Goal: Use online tool/utility

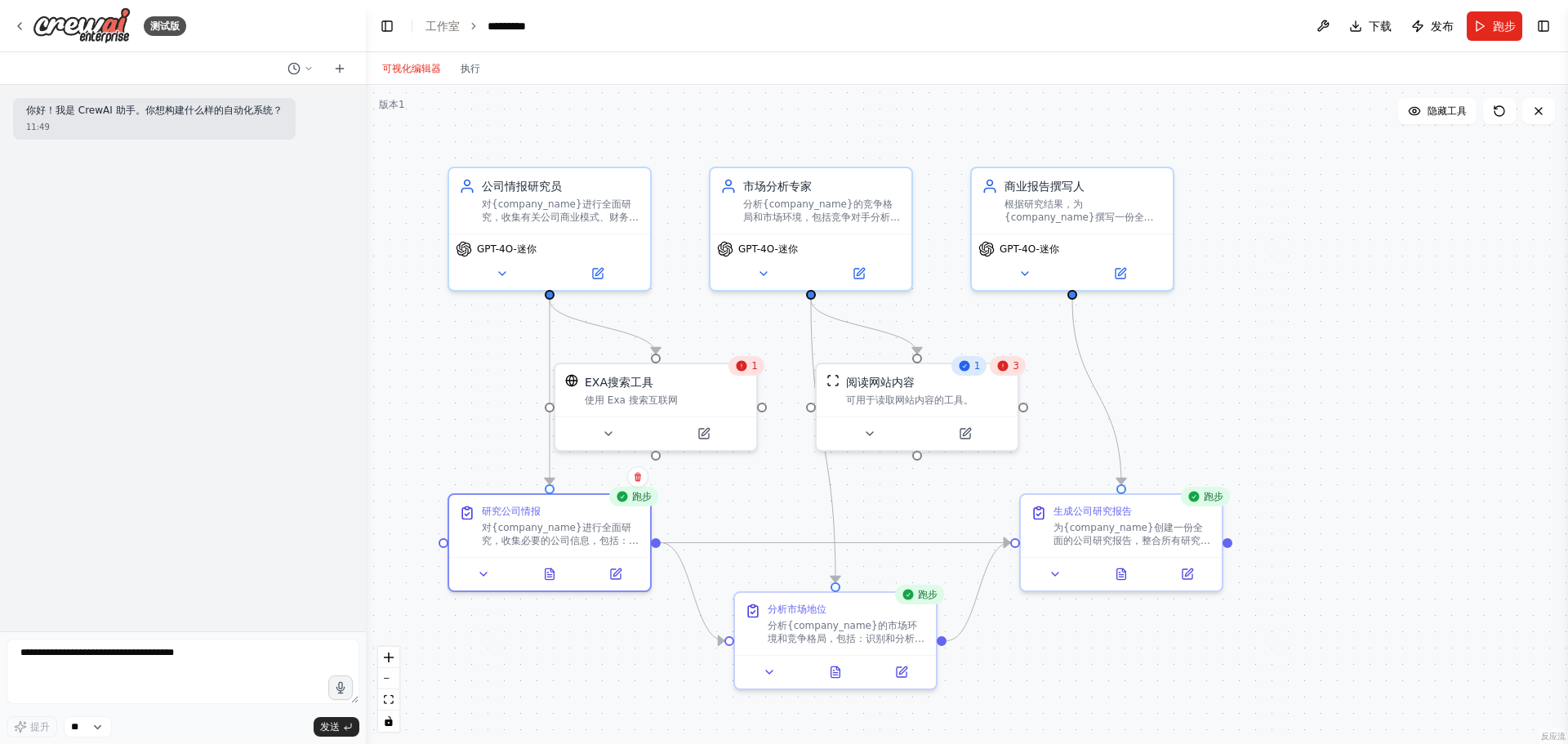
drag, startPoint x: 0, startPoint y: 0, endPoint x: 1346, endPoint y: 182, distance: 1358.2
click at [1346, 182] on div ".deletable-edge-delete-btn { width: 20px; height: 20px; border: 0px solid #ffff…" at bounding box center [966, 414] width 1202 height 659
click at [1312, 395] on div ".deletable-edge-delete-btn { width: 20px; height: 20px; border: 0px solid #ffff…" at bounding box center [966, 414] width 1202 height 659
click at [578, 525] on font "对{company_name}进行全面研究，收集必要的公司信息，包括：商业模式和核心运营、财务业绩和关键指标、最新新闻和发展、领导团队和关键人员、公司历史和里…" at bounding box center [561, 564] width 157 height 90
click at [561, 202] on font "对{company_name}进行全面研究，收集有关公司商业模式、财务业绩、市场地位和最新发展的关键信息。注重准确性，并使用多种来源验证信息。" at bounding box center [561, 227] width 157 height 64
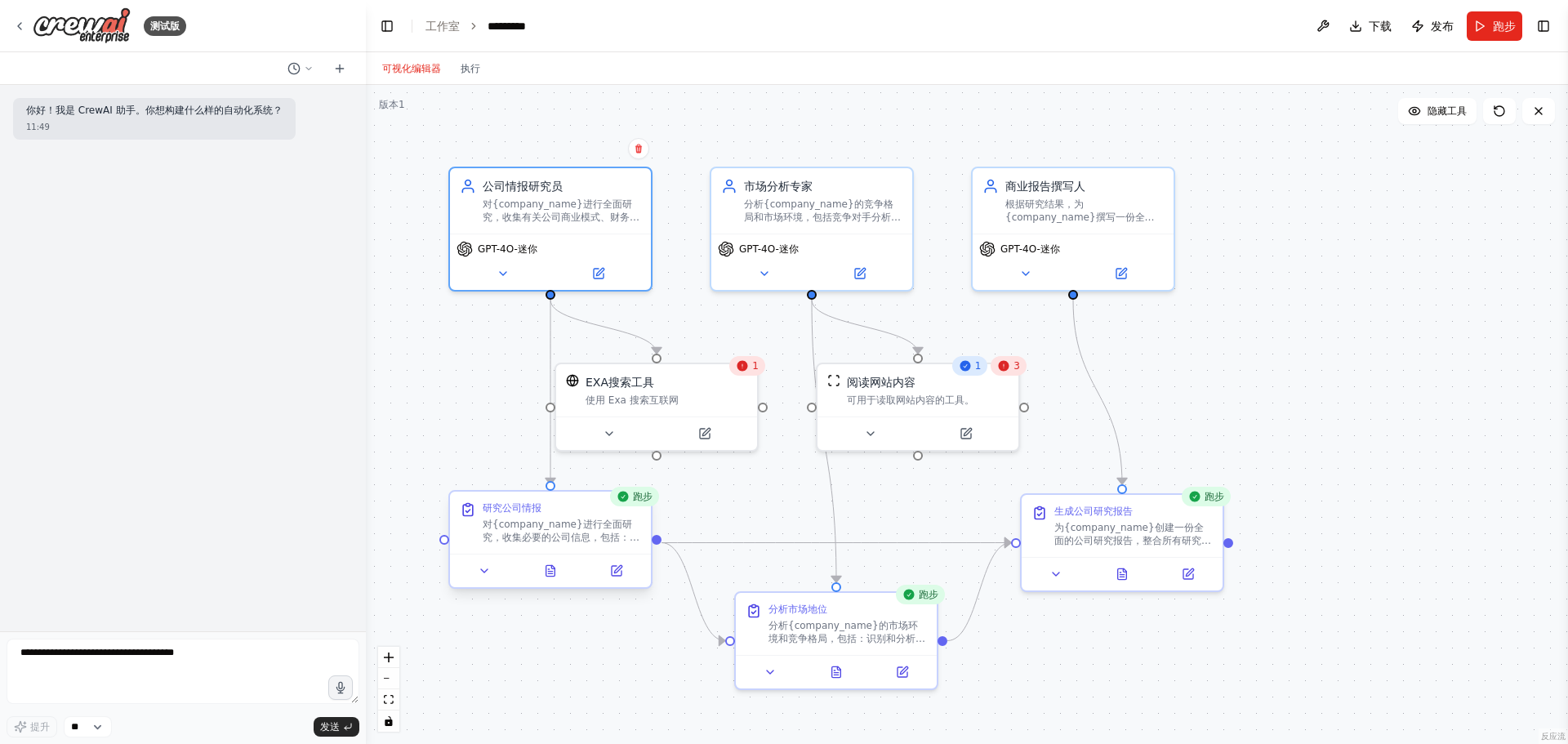
click at [560, 525] on font "对{company_name}进行全面研究，收集必要的公司信息，包括：商业模式和核心运营、财务业绩和关键指标、最新新闻和发展、领导团队和关键人员、公司历史和里…" at bounding box center [561, 564] width 157 height 90
click at [565, 206] on div "对{company_name}进行全面研究，收集有关公司商业模式、财务业绩、市场地位和最新发展的关键信息。注重准确性，并使用多种来源验证信息。" at bounding box center [562, 207] width 159 height 26
click at [1133, 539] on font "为{company_name}创建一份全面的公司研究报告，整合所有研究成果。报告应包含：包含主要研究发现的执行摘要、公司概况及商业模式分析、财务业绩及关键指标…" at bounding box center [1133, 584] width 157 height 129
click at [809, 214] on font "分析{company_name}的竞争格局和市场环境，包括竞争对手分析、行业趋势和市场机遇。提供关于公司市场地位和竞争优势的战略见解。" at bounding box center [822, 220] width 157 height 51
click at [552, 207] on font "对{company_name}进行全面研究，收集有关公司商业模式、财务业绩、市场地位和最新发展的关键信息。注重准确性，并使用多种来源验证信息。" at bounding box center [561, 227] width 157 height 64
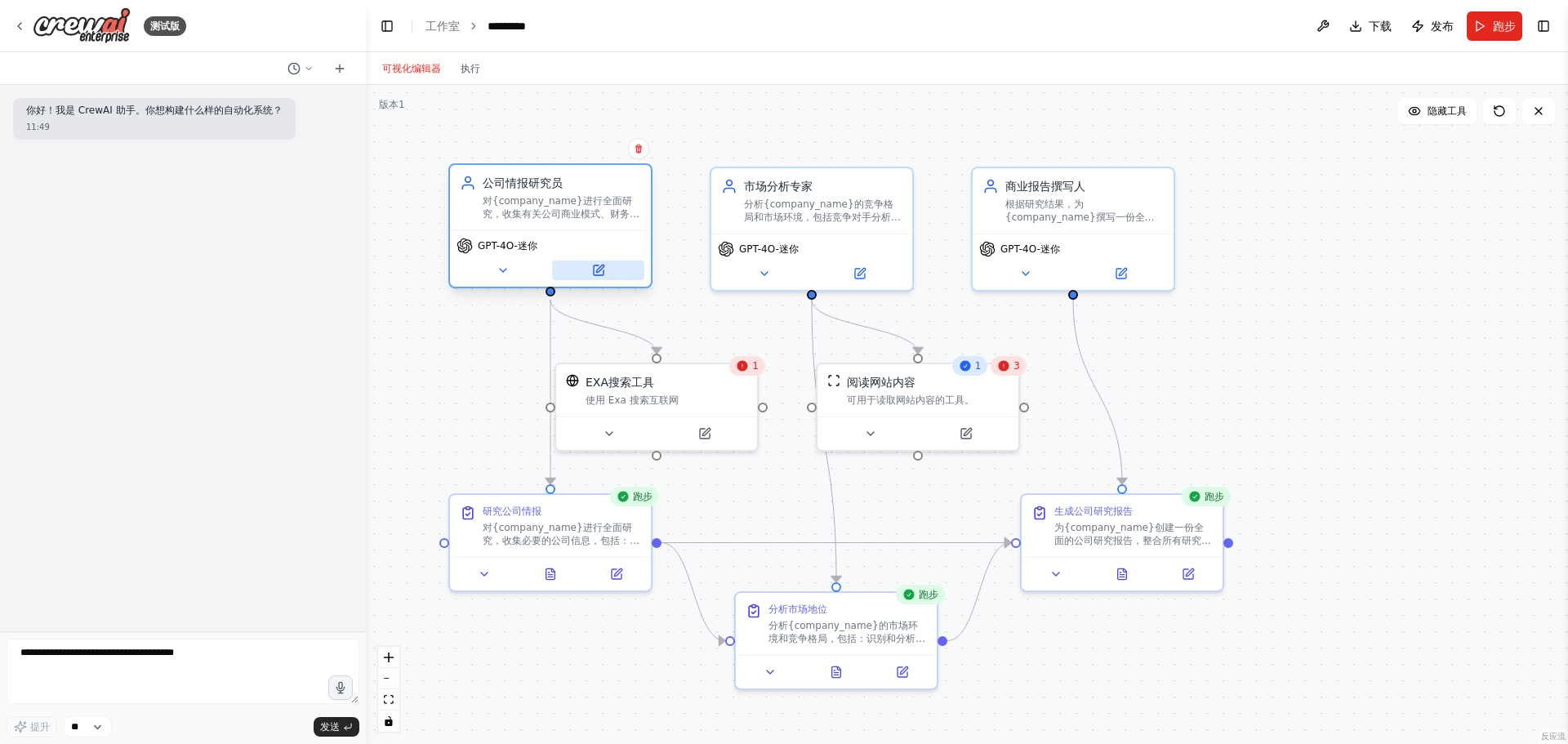
click at [599, 271] on icon at bounding box center [599, 268] width 7 height 7
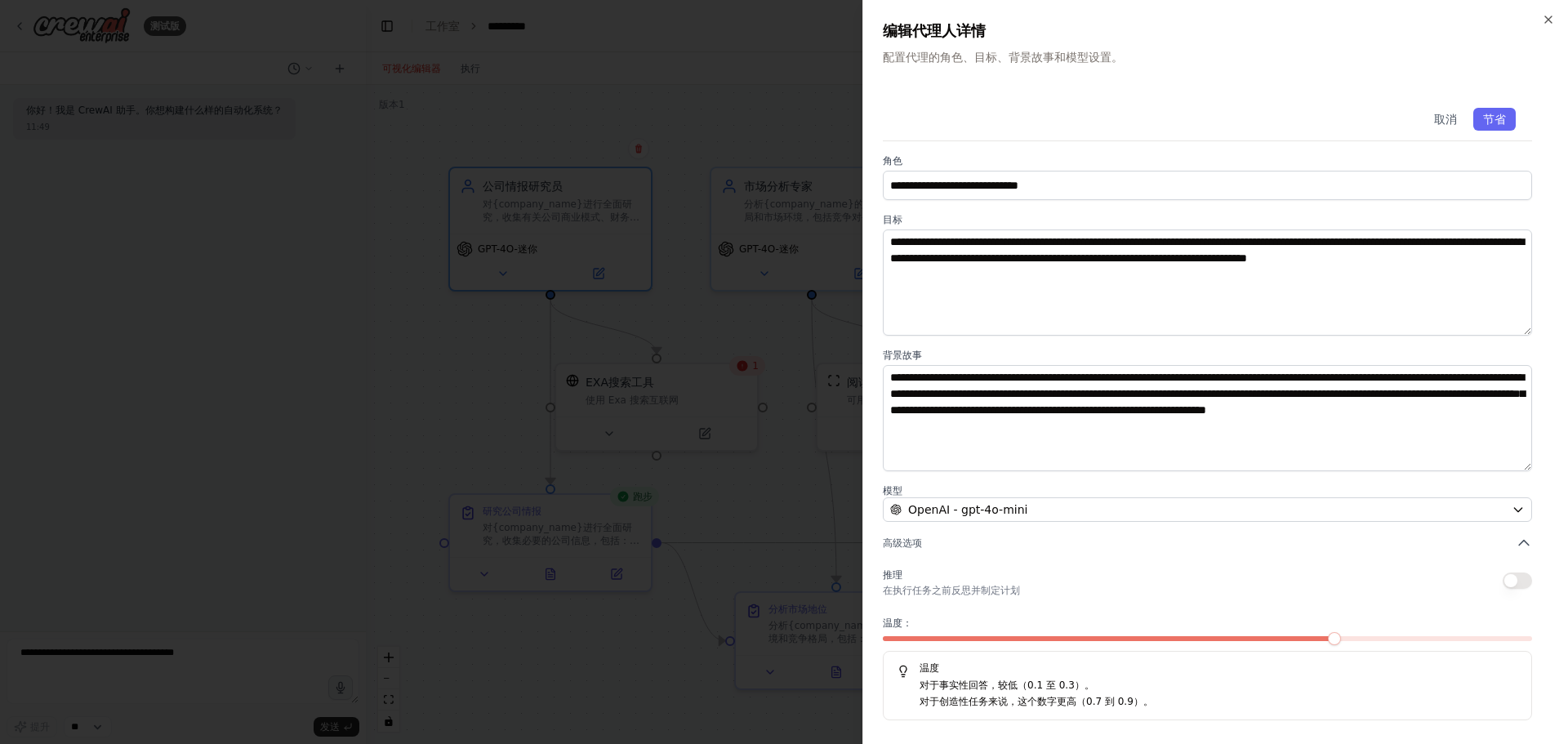
click at [1485, 64] on p "配置代理的角色、目标、背景故事和模型设置。" at bounding box center [1215, 57] width 665 height 16
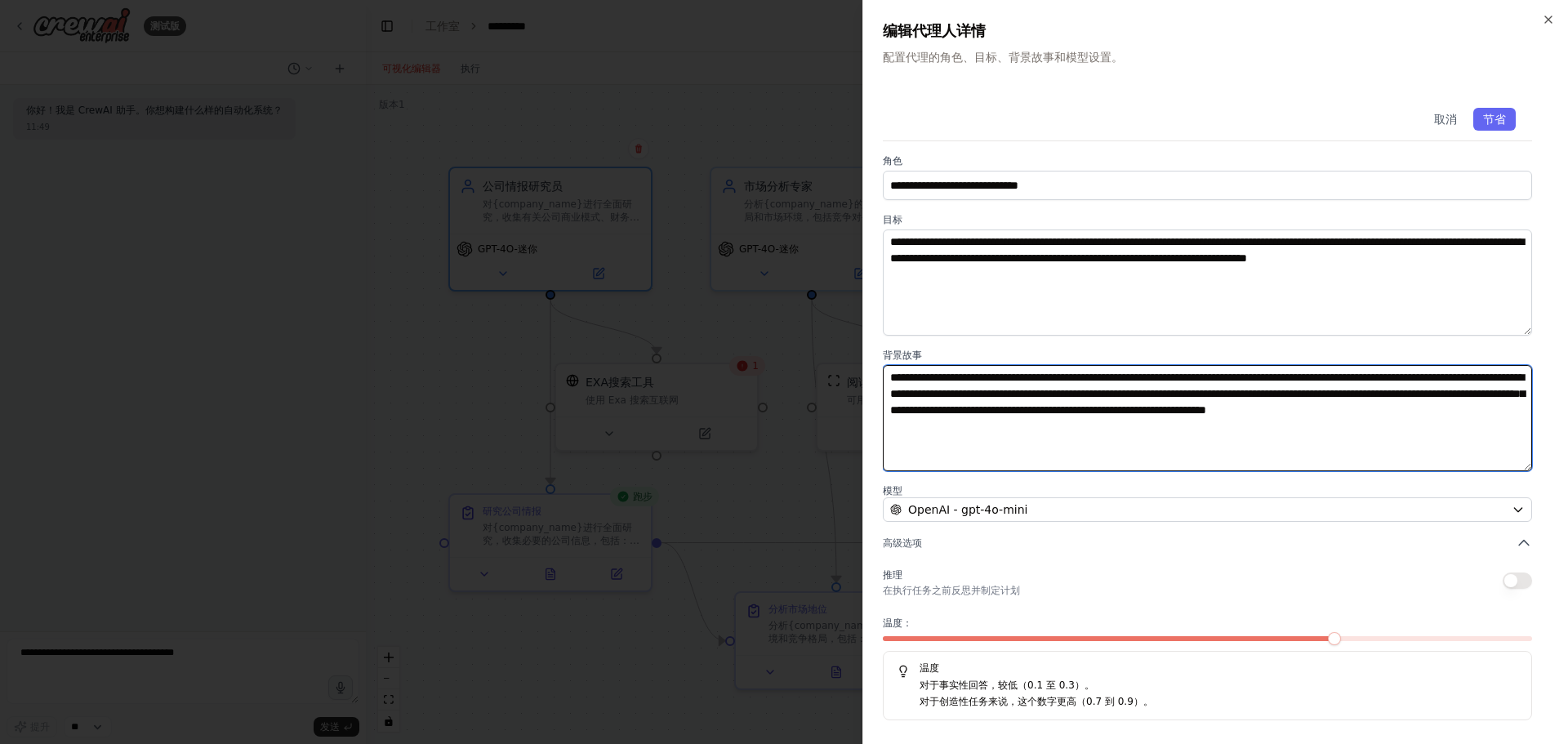
drag, startPoint x: 1184, startPoint y: 431, endPoint x: 860, endPoint y: 365, distance: 330.7
click at [860, 365] on body "测试版 你好！我是 CrewAI 助手。你想构建什么样的自动化系统？ 11:49 提升 ** 发送 切换左侧边栏 工作室 ********* 下载 发布 跑步…" at bounding box center [784, 372] width 1568 height 744
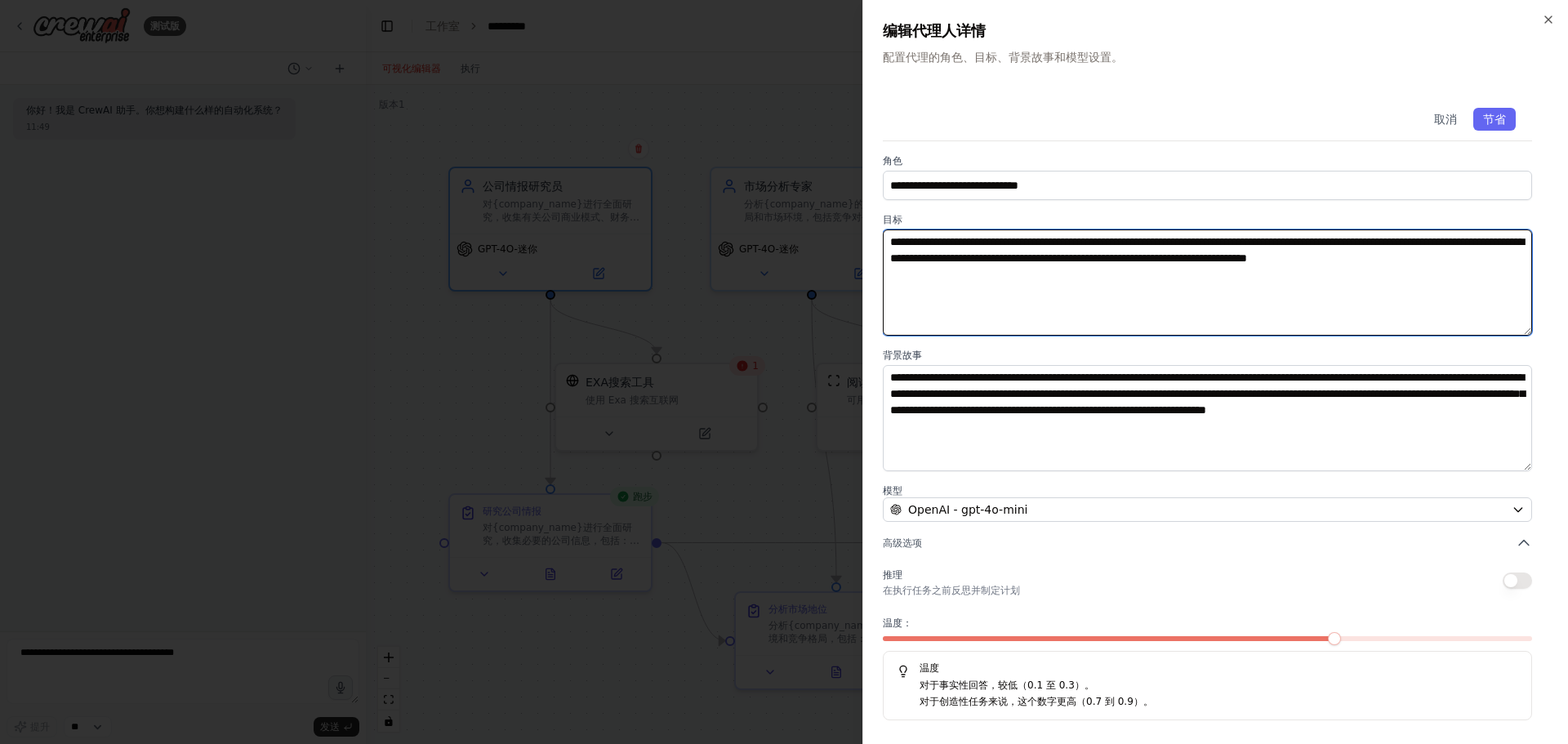
drag, startPoint x: 1106, startPoint y: 282, endPoint x: 837, endPoint y: 206, distance: 279.5
click at [837, 206] on body "测试版 你好！我是 CrewAI 助手。你想构建什么样的自动化系统？ 11:49 提升 ** 发送 切换左侧边栏 工作室 ********* 下载 发布 跑步…" at bounding box center [784, 372] width 1568 height 744
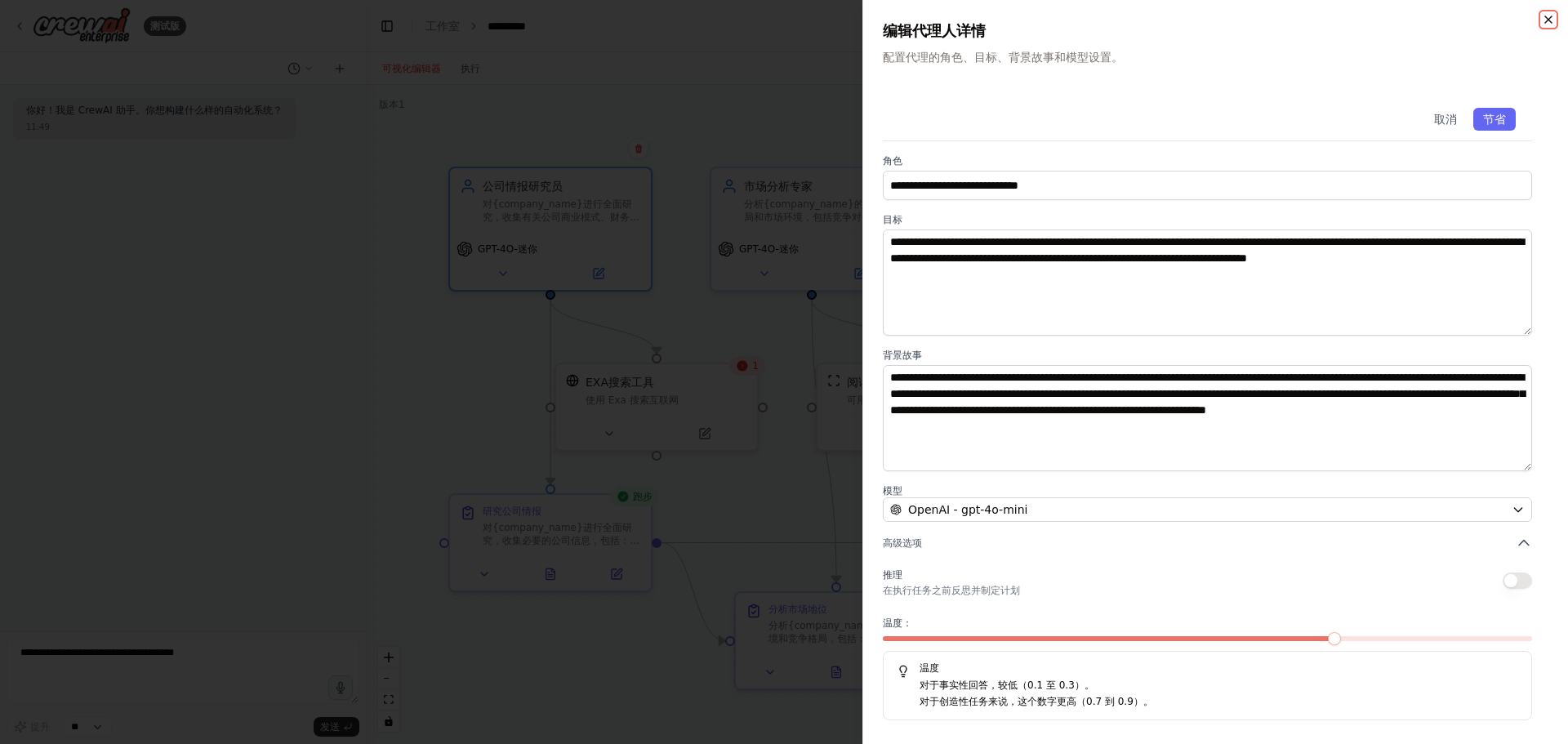
click at [1548, 20] on icon "button" at bounding box center [1548, 20] width 13 height 13
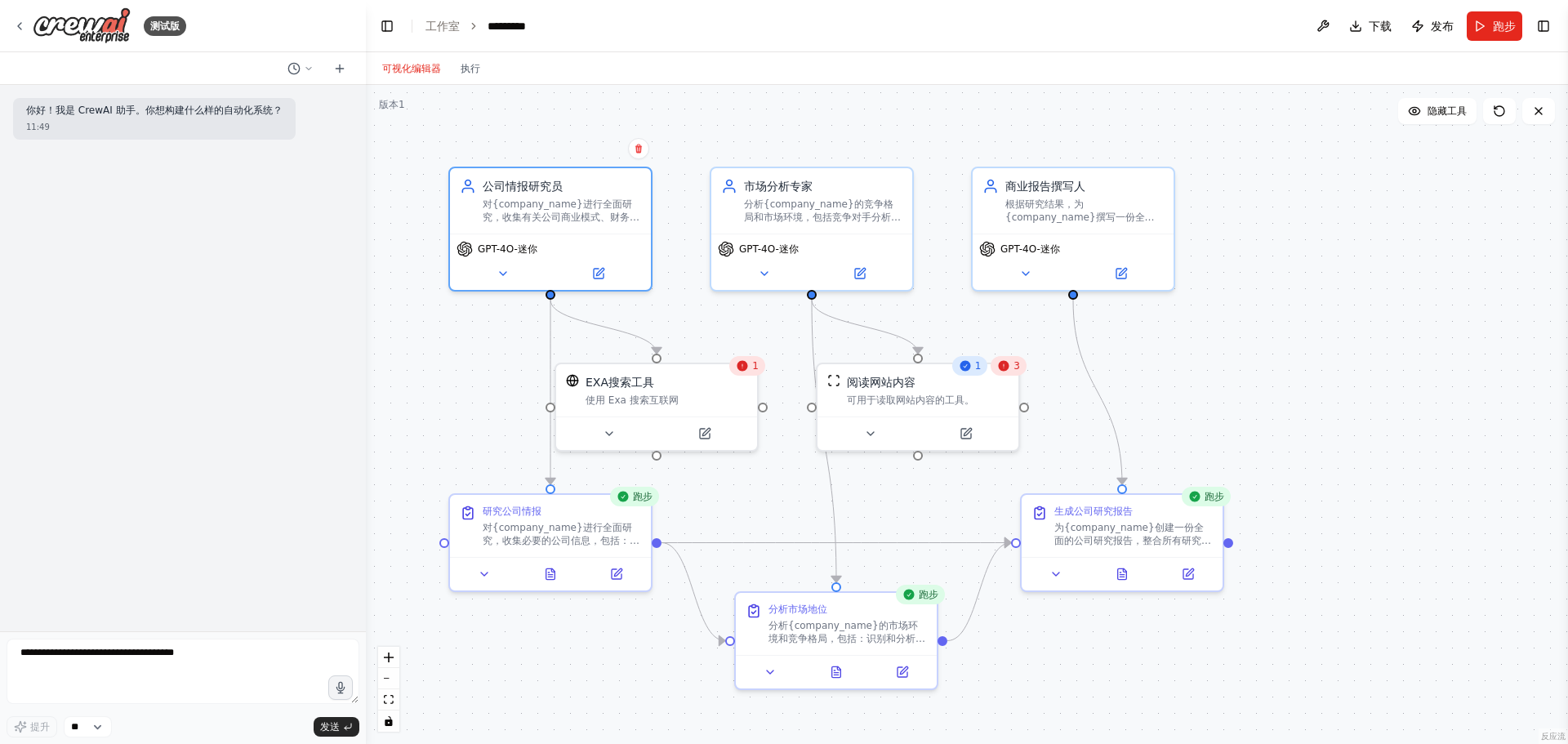
click at [894, 13] on header "切换左侧边栏 工作室 ********* 下载 发布 跑步 切换右侧边栏" at bounding box center [966, 26] width 1202 height 52
click at [574, 533] on font "对{company_name}进行全面研究，收集必要的公司信息，包括：商业模式和核心运营、财务业绩和关键指标、最新新闻和发展、领导团队和关键人员、公司历史和里…" at bounding box center [561, 564] width 157 height 90
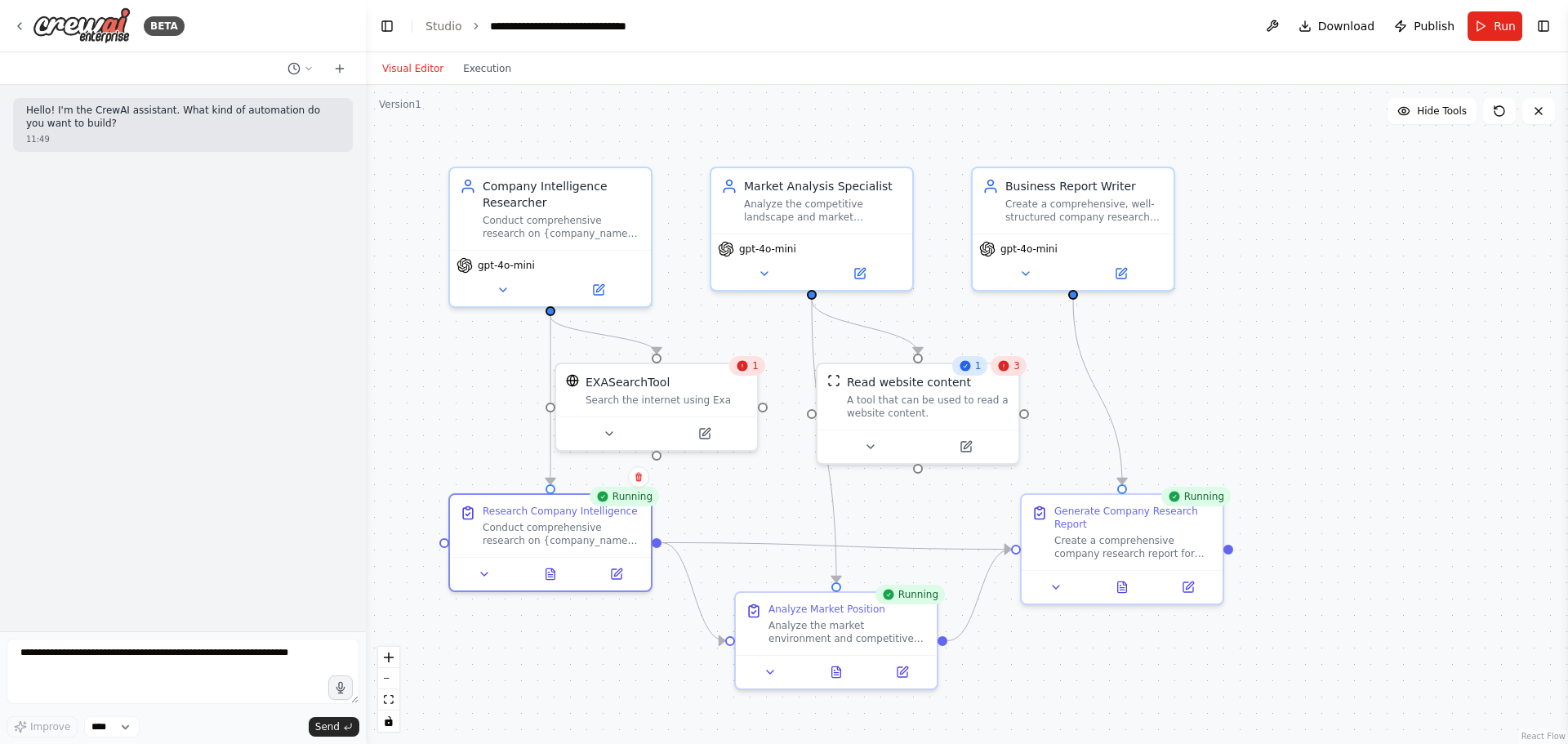
click at [1372, 526] on div ".deletable-edge-delete-btn { width: 20px; height: 20px; border: 0px solid #ffff…" at bounding box center [966, 414] width 1202 height 659
click at [1328, 543] on div ".deletable-edge-delete-btn { width: 20px; height: 20px; border: 0px solid #ffff…" at bounding box center [966, 414] width 1202 height 659
click at [437, 442] on div ".deletable-edge-delete-btn { width: 20px; height: 20px; border: 0px solid #ffff…" at bounding box center [966, 414] width 1202 height 659
click at [436, 455] on div ".deletable-edge-delete-btn { width: 20px; height: 20px; border: 0px solid #ffff…" at bounding box center [966, 414] width 1202 height 659
click at [1361, 277] on div ".deletable-edge-delete-btn { width: 20px; height: 20px; border: 0px solid #ffff…" at bounding box center [966, 414] width 1202 height 659
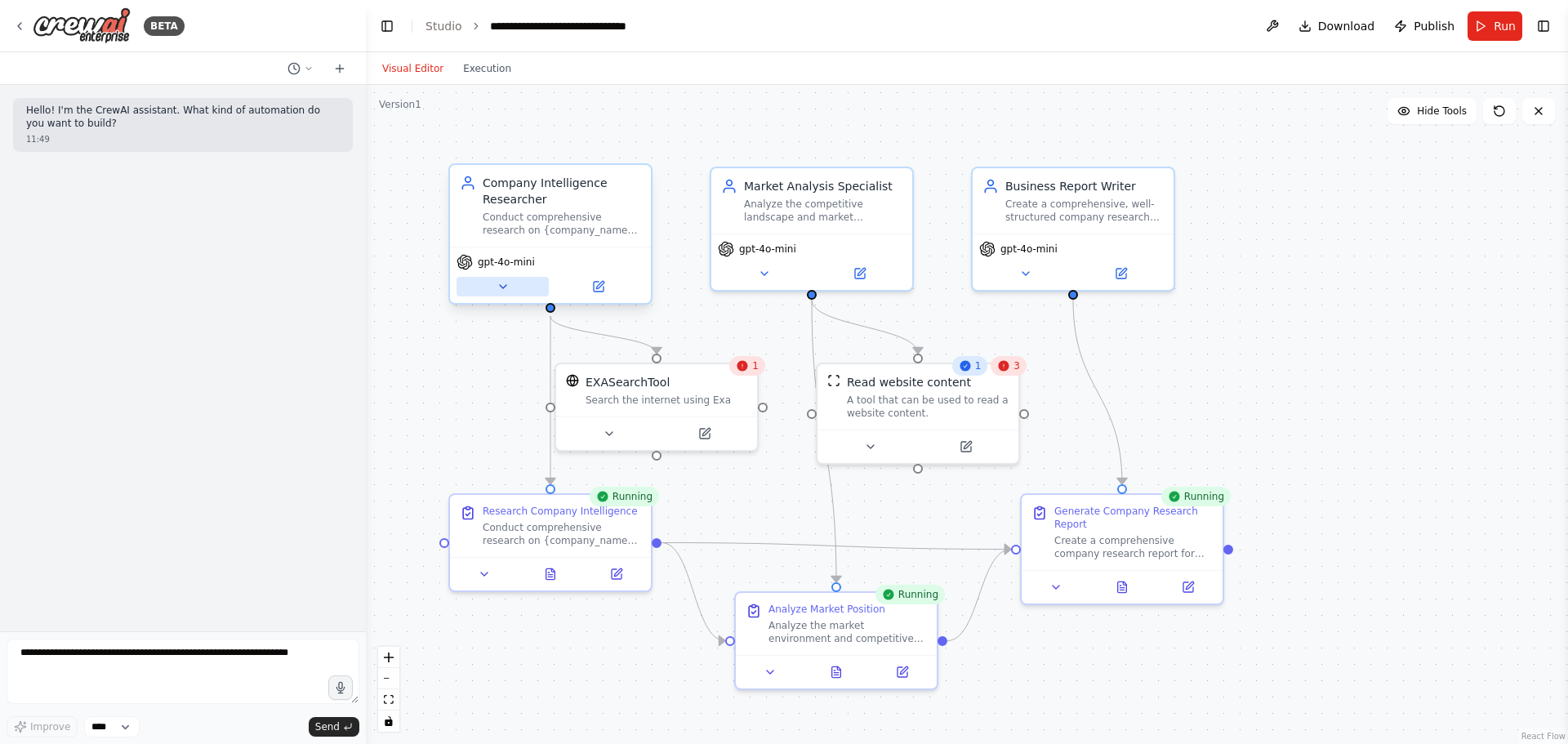
click at [507, 287] on icon at bounding box center [503, 286] width 13 height 13
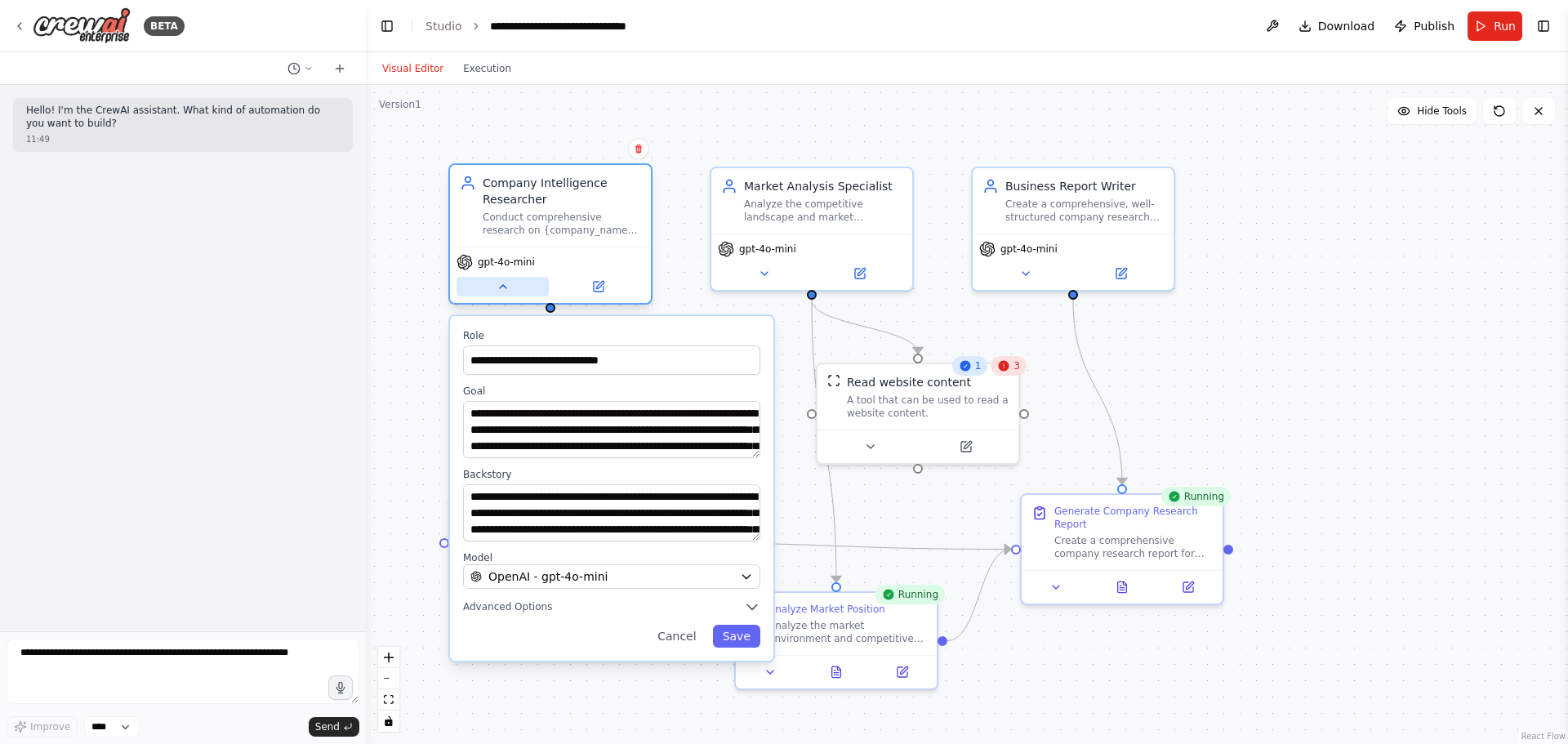
click at [510, 286] on button at bounding box center [502, 286] width 92 height 20
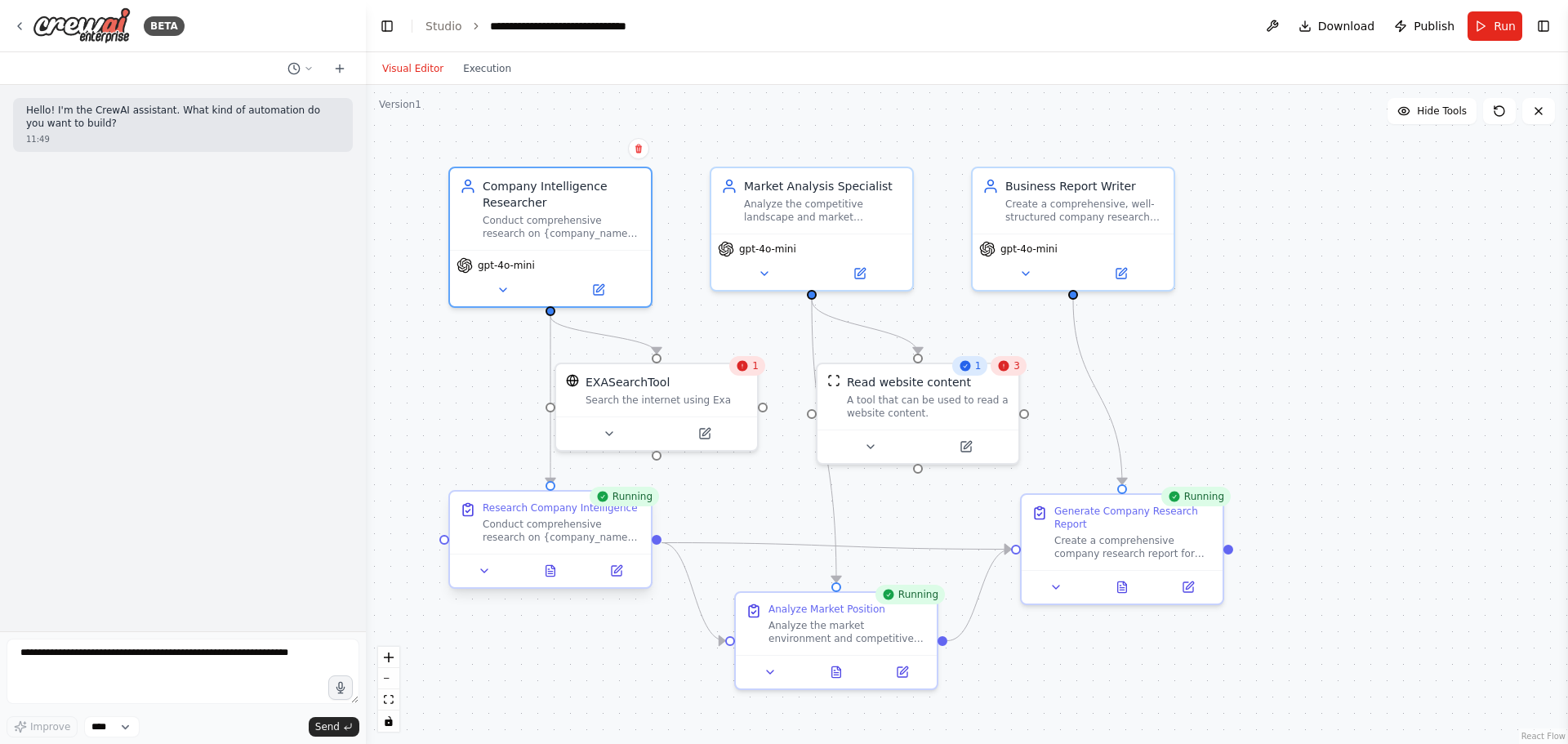
click at [480, 581] on div at bounding box center [550, 570] width 201 height 34
click at [485, 574] on icon at bounding box center [484, 571] width 13 height 13
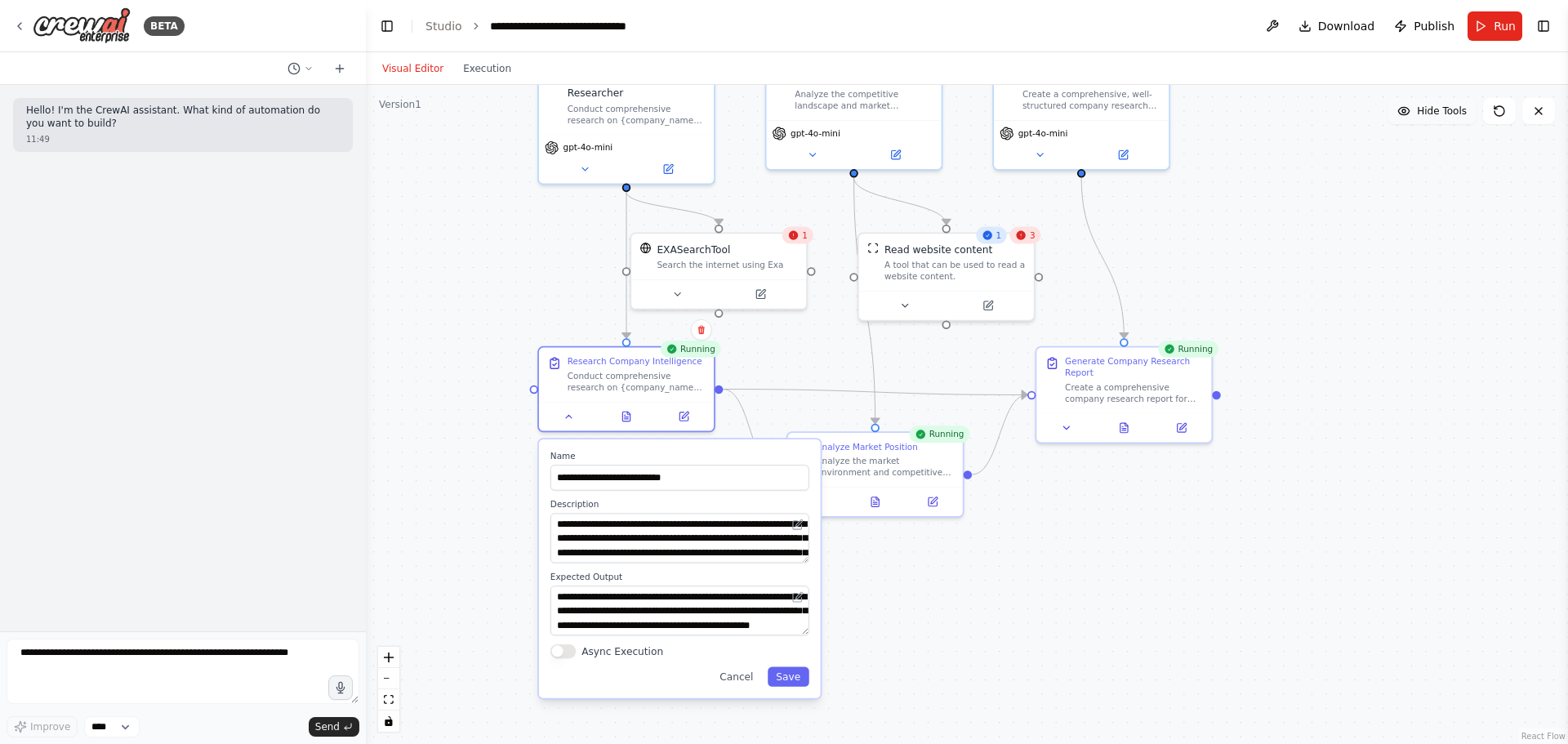
drag, startPoint x: 1344, startPoint y: 462, endPoint x: 1414, endPoint y: 114, distance: 355.0
click at [1414, 114] on div "Version 1 Hide Tools .deletable-edge-delete-btn { width: 20px; height: 20px; bo…" at bounding box center [966, 414] width 1202 height 659
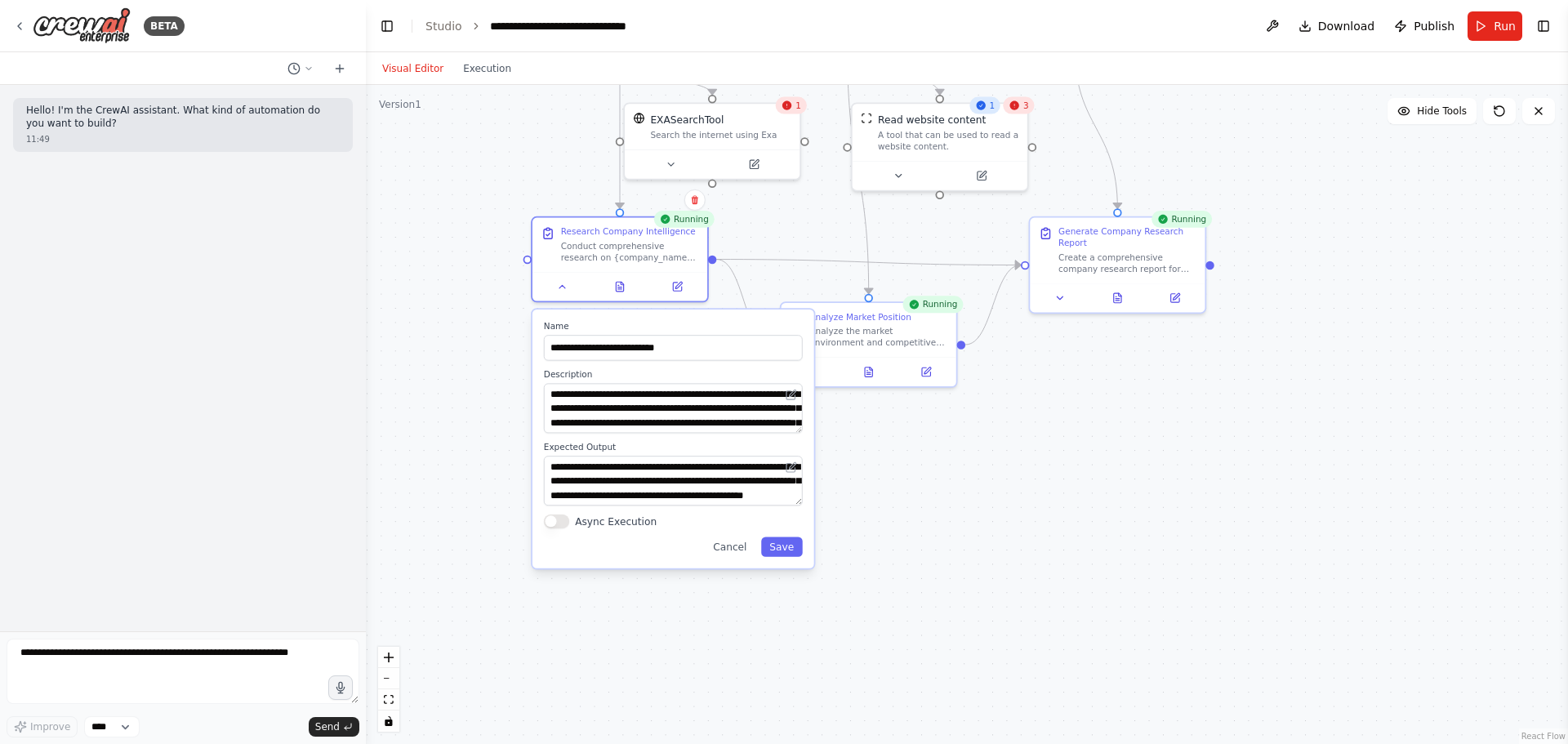
drag, startPoint x: 1263, startPoint y: 389, endPoint x: 1209, endPoint y: 495, distance: 119.0
click at [1214, 488] on div ".deletable-edge-delete-btn { width: 20px; height: 20px; border: 0px solid #ffff…" at bounding box center [966, 414] width 1202 height 659
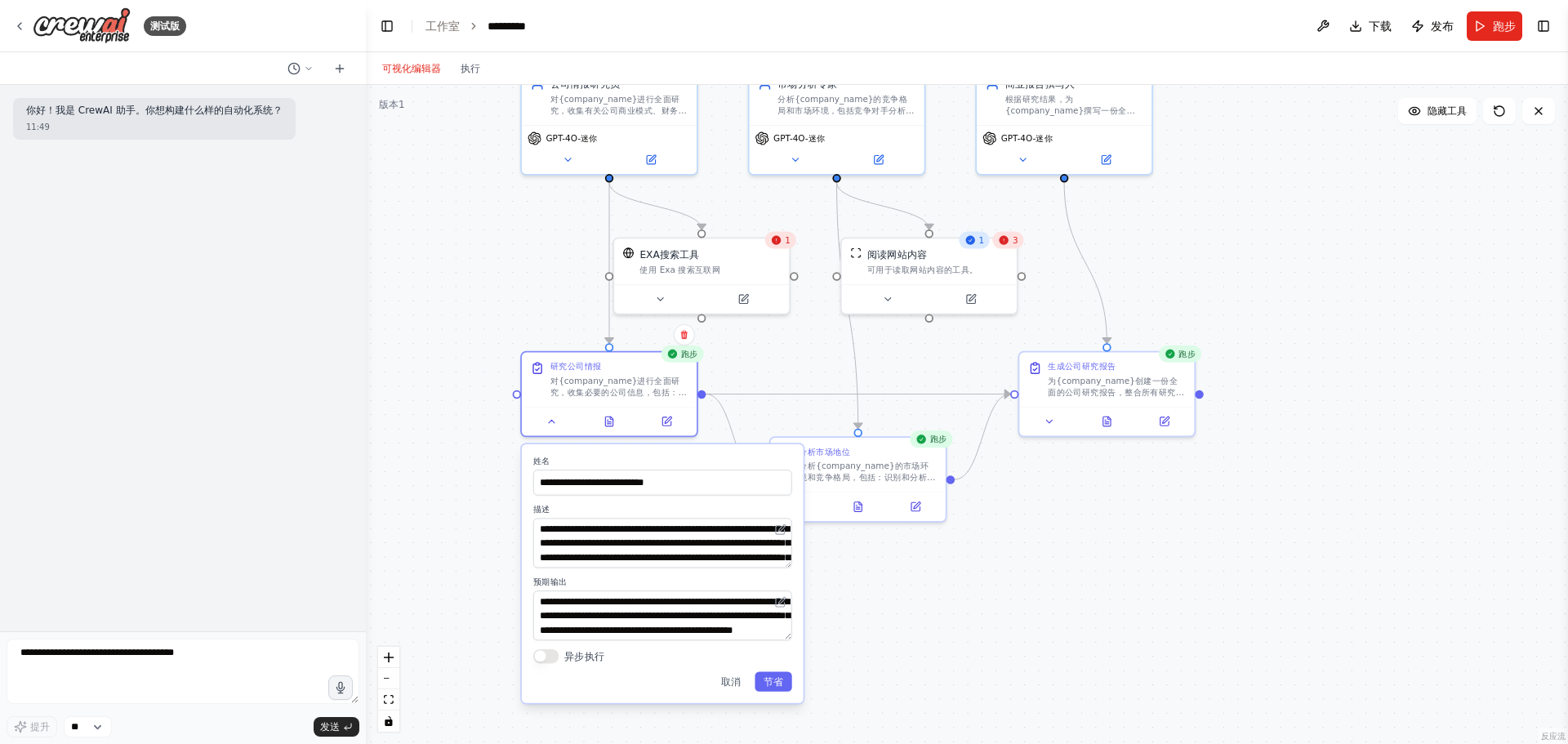
drag, startPoint x: 1350, startPoint y: 253, endPoint x: 1361, endPoint y: 340, distance: 87.7
click at [1361, 340] on div ".deletable-edge-delete-btn { width: 20px; height: 20px; border: 0px solid #ffff…" at bounding box center [966, 414] width 1202 height 659
drag, startPoint x: 1301, startPoint y: 267, endPoint x: 1307, endPoint y: 286, distance: 19.9
click at [1307, 286] on div ".deletable-edge-delete-btn { width: 20px; height: 20px; border: 0px solid #ffff…" at bounding box center [966, 414] width 1202 height 659
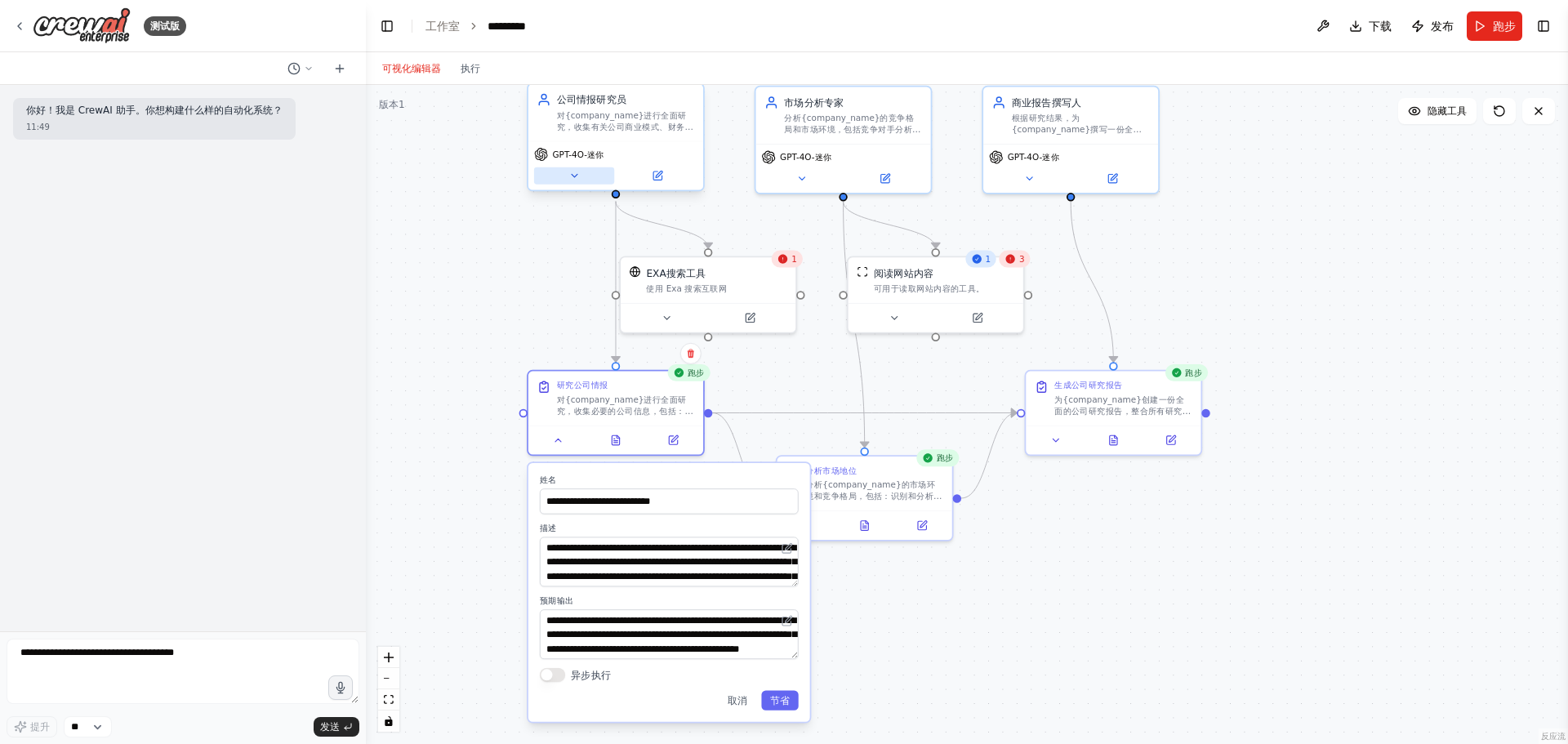
click at [569, 177] on icon at bounding box center [574, 176] width 11 height 11
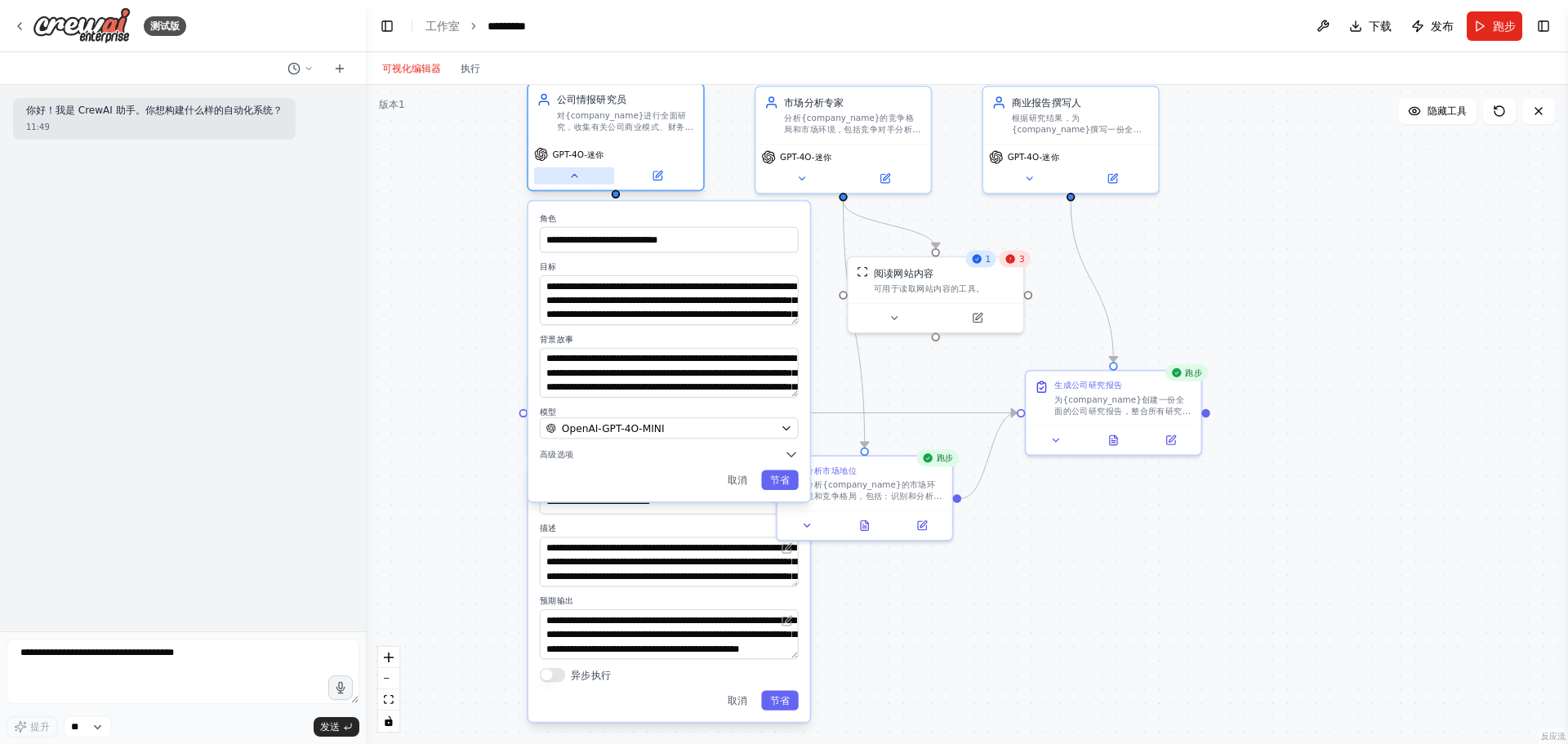
click at [574, 180] on icon at bounding box center [574, 176] width 11 height 11
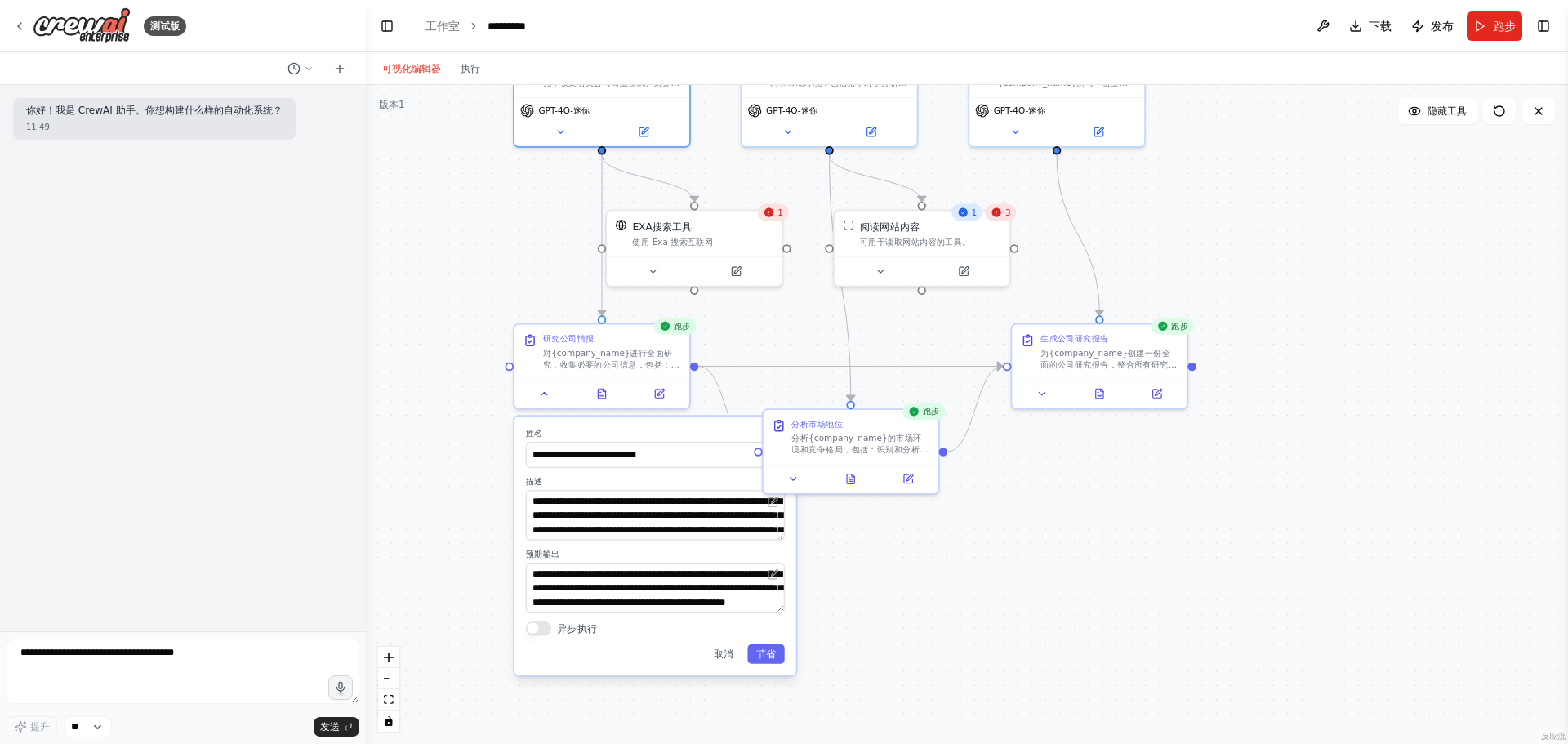
drag, startPoint x: 1084, startPoint y: 596, endPoint x: 1069, endPoint y: 548, distance: 50.3
click at [1070, 548] on div ".deletable-edge-delete-btn { width: 20px; height: 20px; border: 0px solid #ffff…" at bounding box center [966, 414] width 1202 height 659
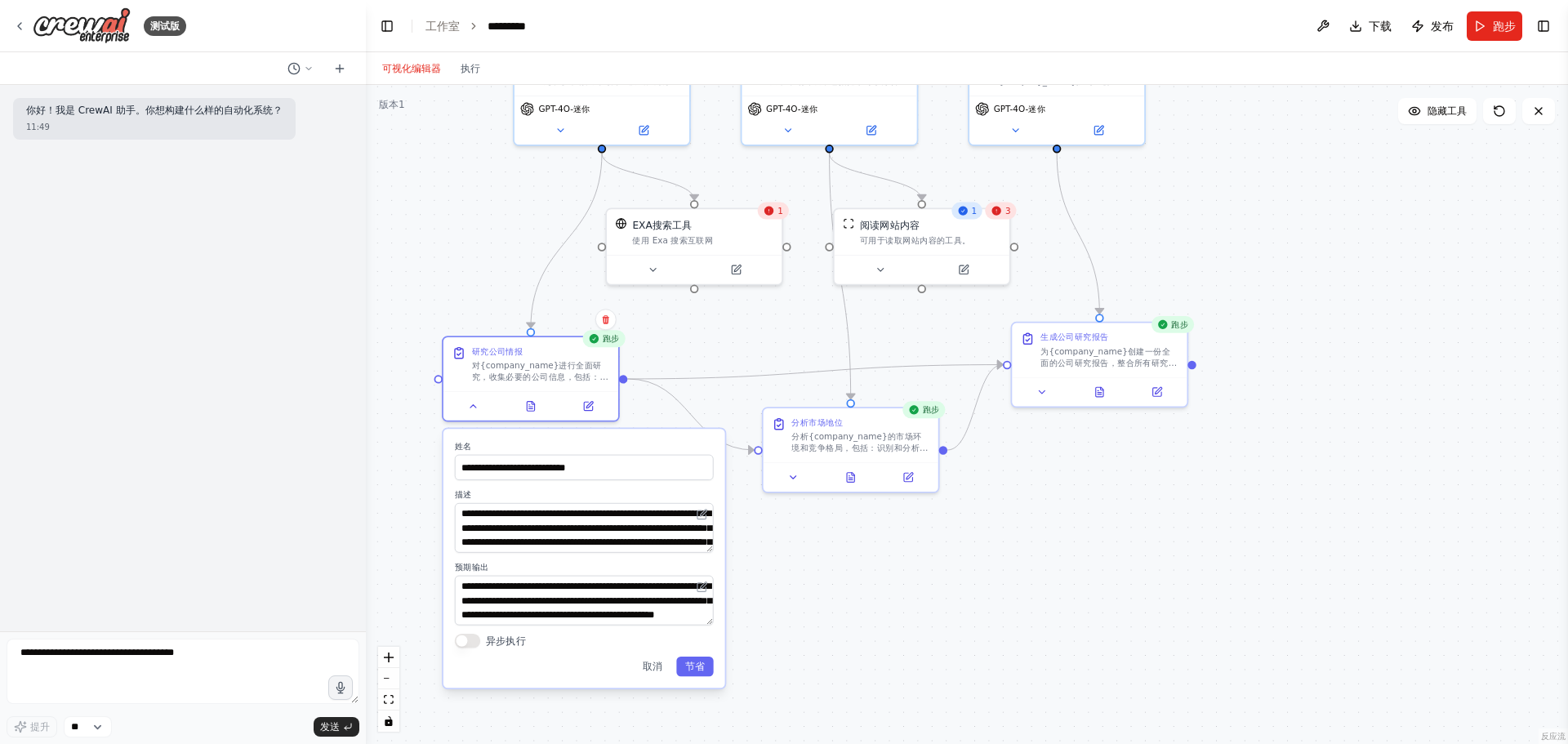
drag, startPoint x: 625, startPoint y: 427, endPoint x: 561, endPoint y: 444, distance: 66.2
click at [561, 444] on label "姓名" at bounding box center [584, 446] width 259 height 11
click at [905, 595] on div ".deletable-edge-delete-btn { width: 20px; height: 20px; border: 0px solid #ffff…" at bounding box center [966, 414] width 1202 height 659
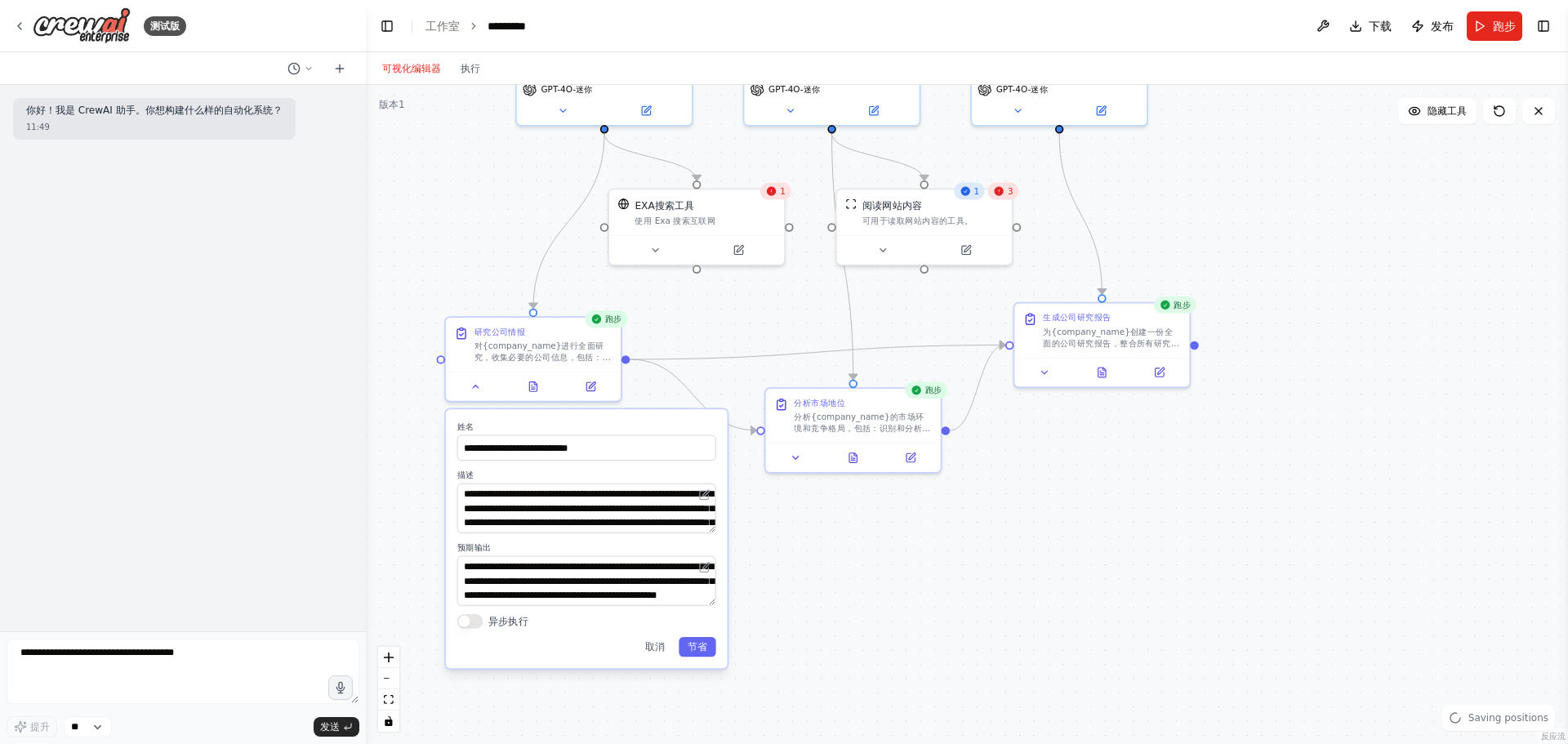
drag, startPoint x: 911, startPoint y: 604, endPoint x: 917, endPoint y: 534, distance: 70.3
click at [917, 534] on div ".deletable-edge-delete-btn { width: 20px; height: 20px; border: 0px solid #ffff…" at bounding box center [966, 414] width 1202 height 659
